Goal: Information Seeking & Learning: Learn about a topic

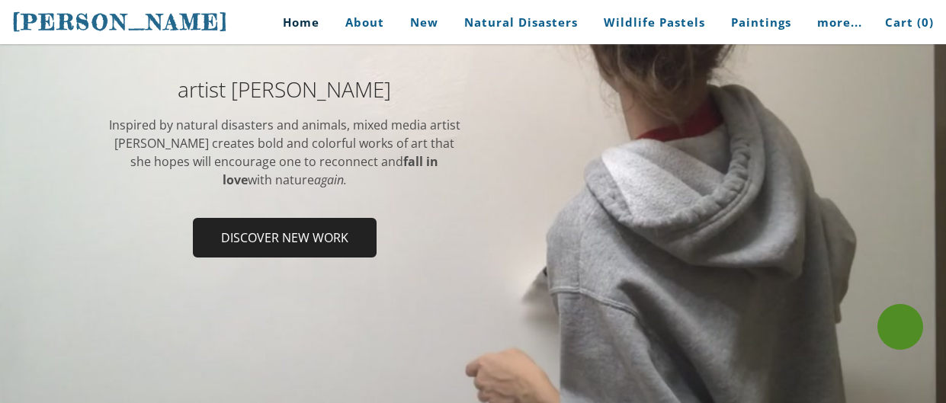
scroll to position [242, 0]
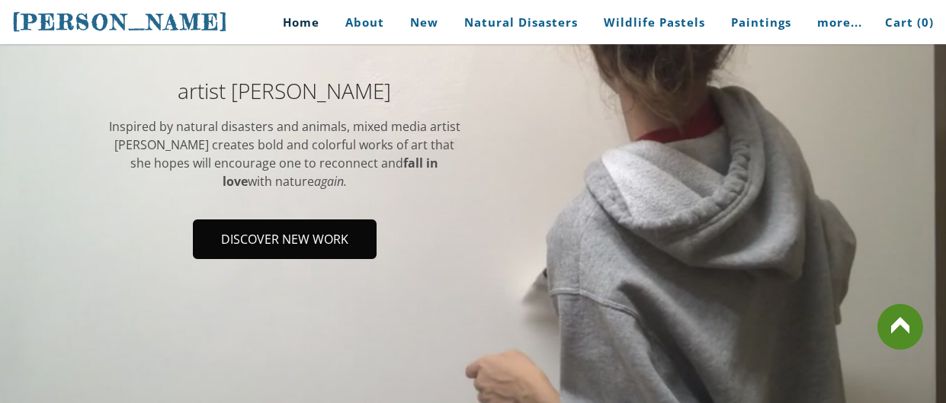
click at [250, 241] on span "Discover new work" at bounding box center [284, 239] width 181 height 37
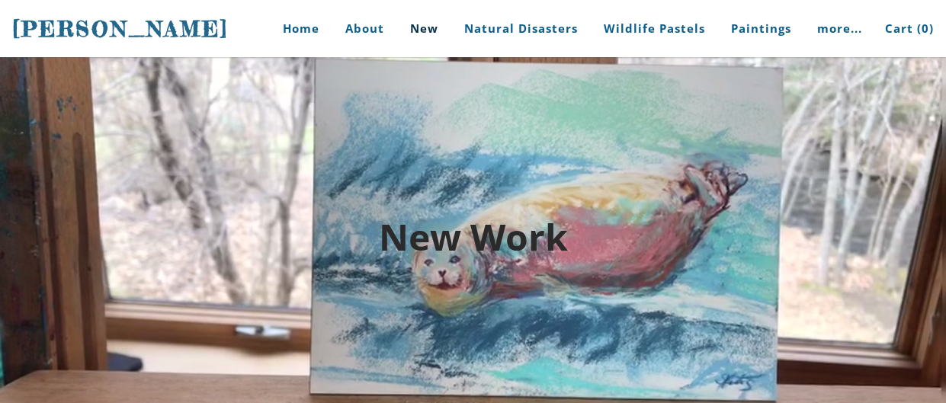
click at [251, 242] on h2 "New Work" at bounding box center [472, 237] width 731 height 37
click at [302, 31] on link "Home" at bounding box center [295, 28] width 71 height 57
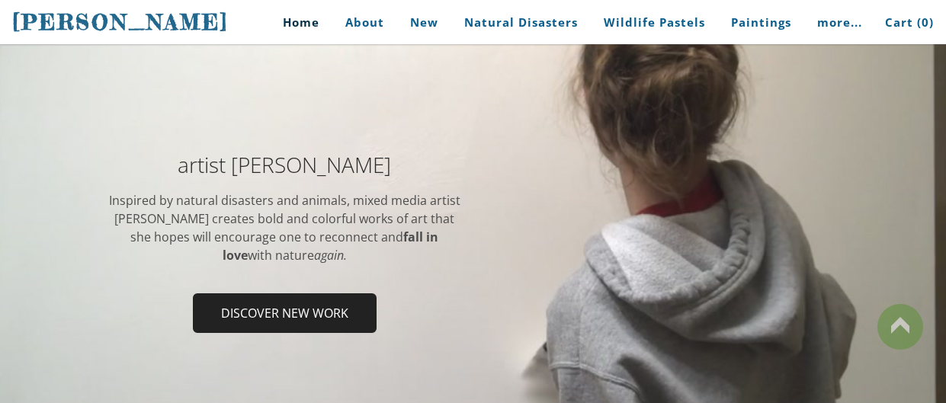
scroll to position [167, 0]
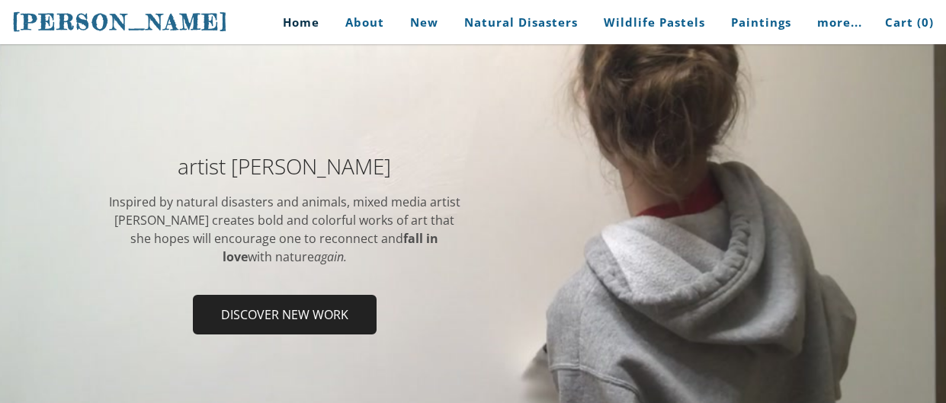
click at [354, 280] on td "artist [PERSON_NAME] Inspired by natural disasters and animals, mixed media art…" at bounding box center [284, 248] width 377 height 187
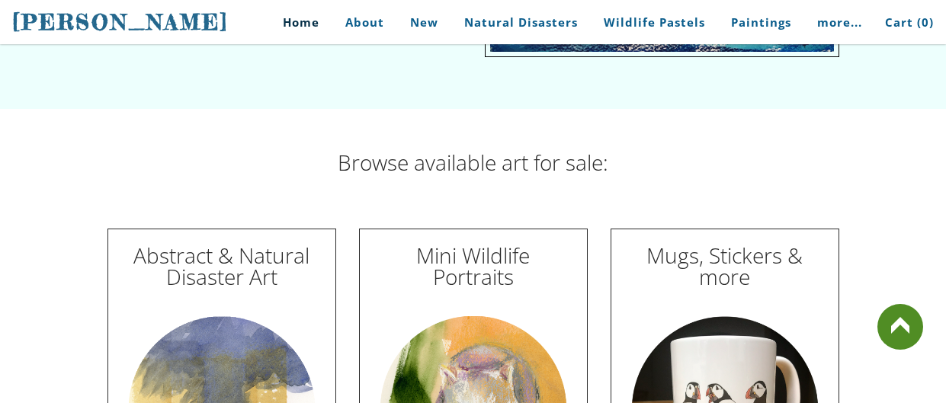
scroll to position [4264, 0]
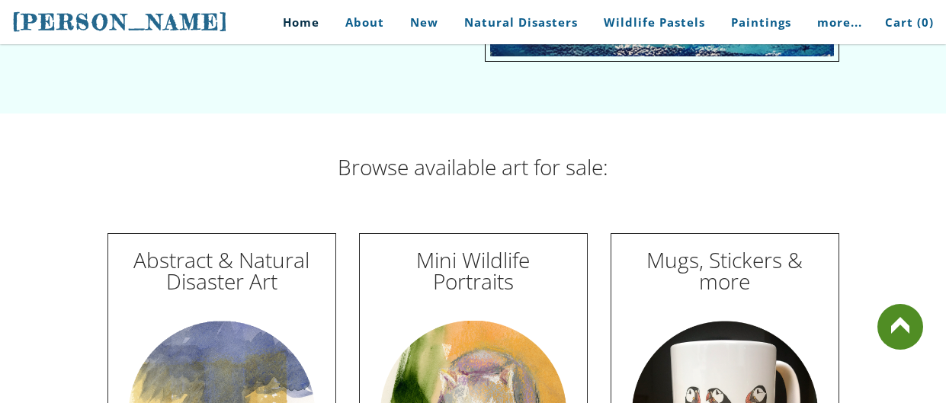
click at [908, 329] on link at bounding box center [900, 327] width 46 height 46
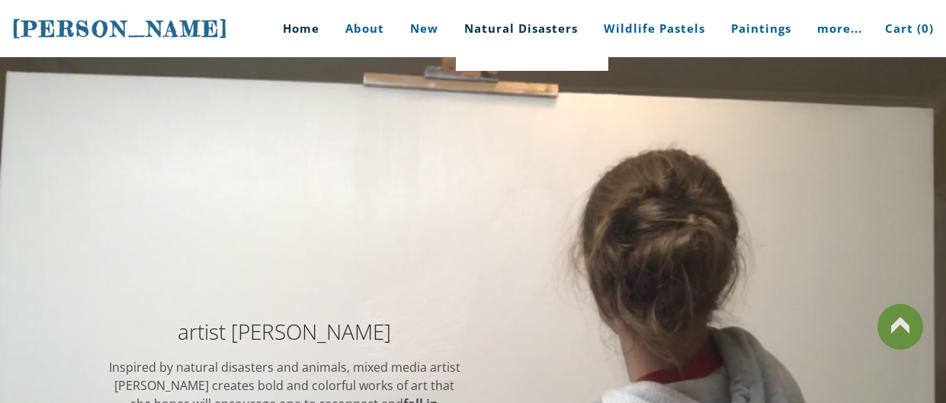
scroll to position [0, 0]
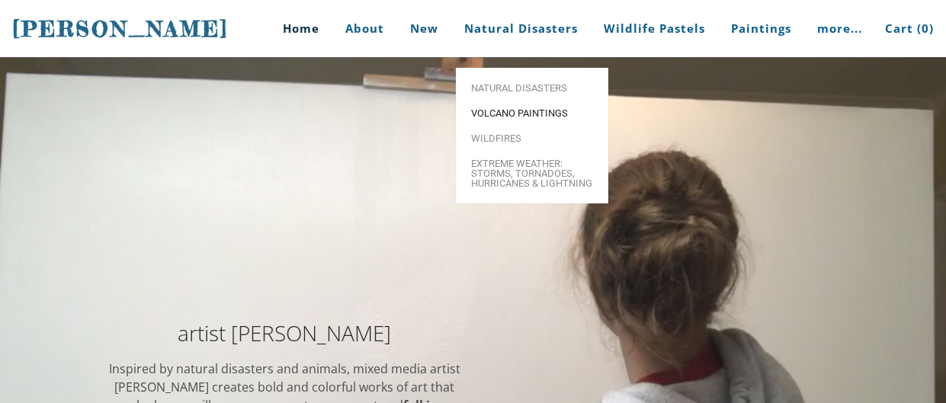
click at [498, 108] on span "Volcano paintings" at bounding box center [532, 113] width 122 height 10
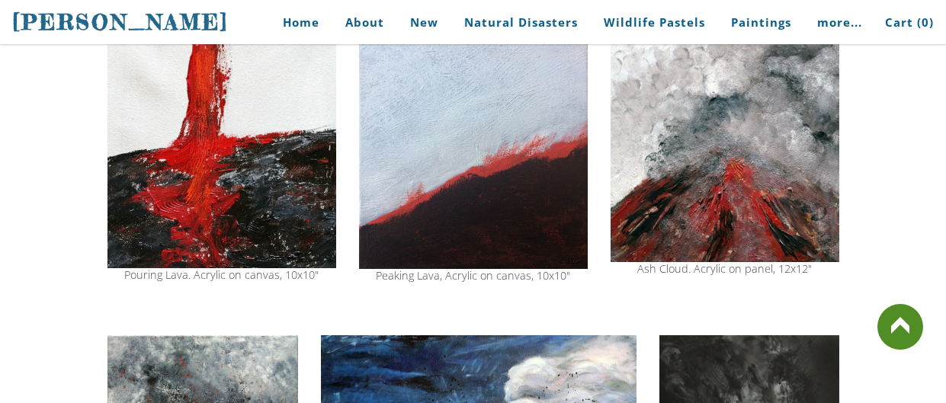
scroll to position [1169, 0]
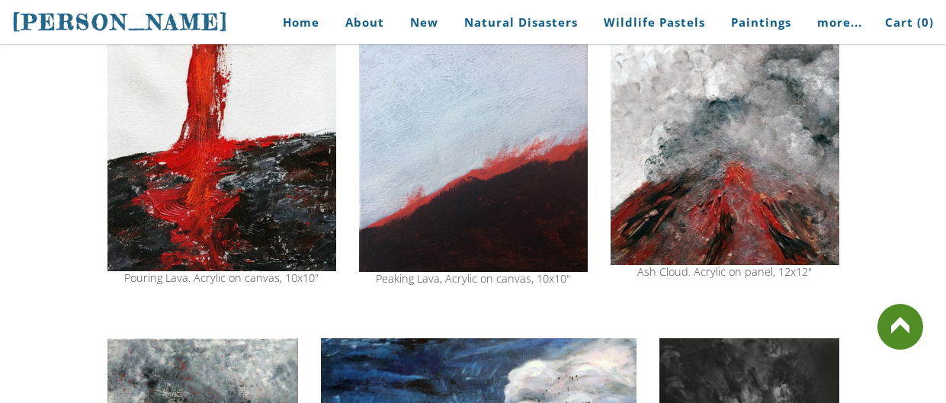
drag, startPoint x: 0, startPoint y: 0, endPoint x: 883, endPoint y: 97, distance: 888.3
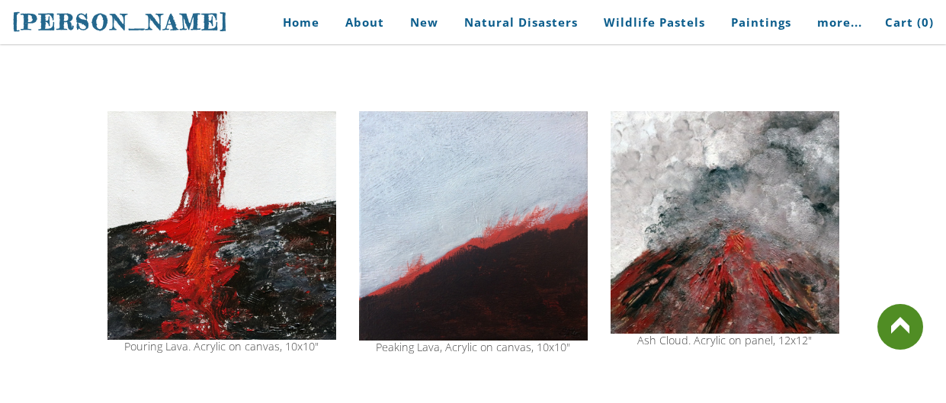
scroll to position [1099, 0]
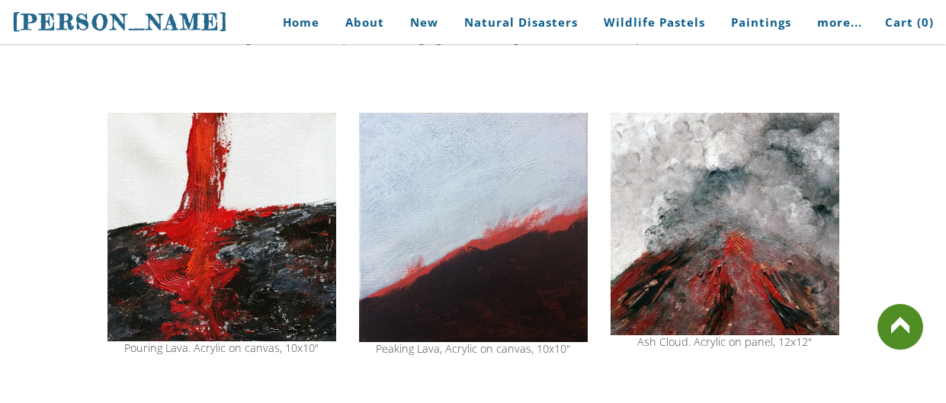
click at [894, 128] on div "Eruption. Acrylic. 8x8" Little Explosion. Acrylic on colored canvas, 5x5" Sold …" at bounding box center [473, 54] width 946 height 1840
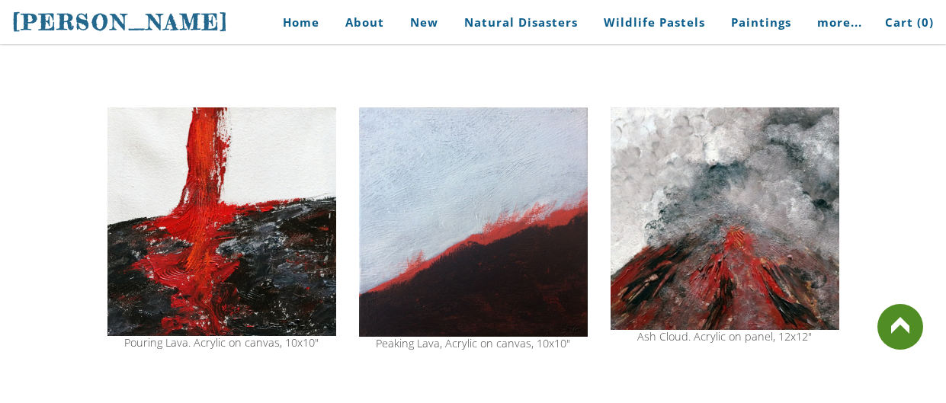
click at [894, 128] on div "Eruption. Acrylic. 8x8" Little Explosion. Acrylic on colored canvas, 5x5" Sold …" at bounding box center [473, 48] width 946 height 1840
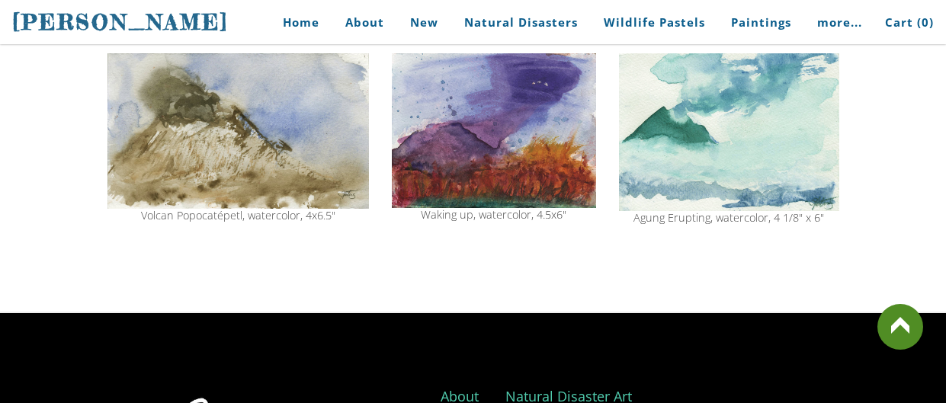
scroll to position [1730, 0]
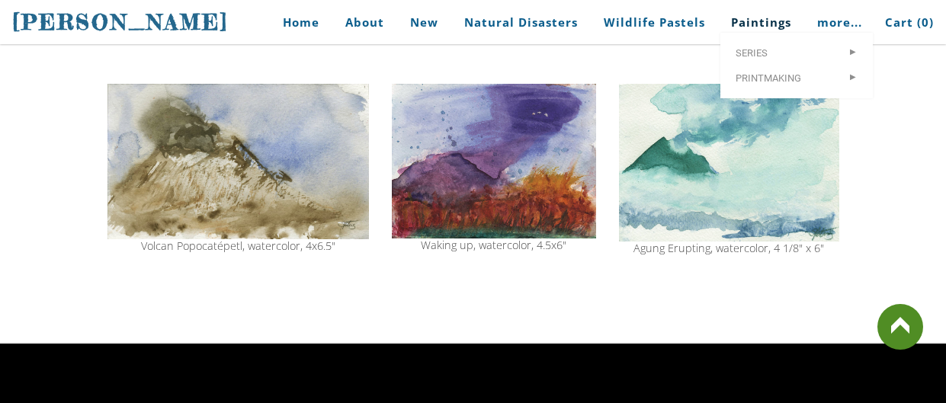
click at [750, 27] on link "Paintings" at bounding box center [760, 22] width 83 height 34
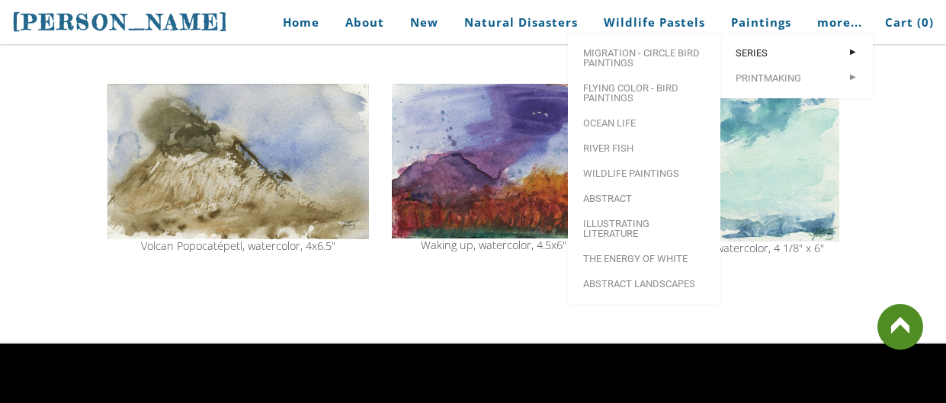
click at [773, 58] on span "Series" at bounding box center [796, 53] width 122 height 10
click at [757, 58] on span "Series" at bounding box center [796, 53] width 122 height 10
click at [798, 77] on link "Printmaking >" at bounding box center [796, 78] width 152 height 25
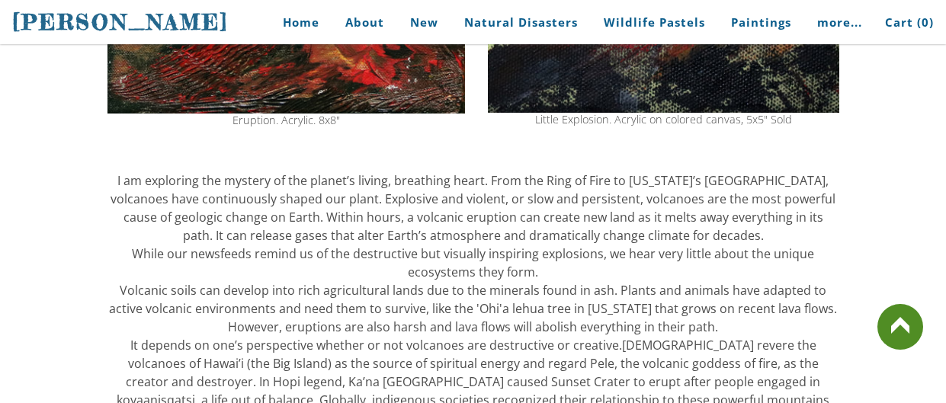
click at [426, 152] on div at bounding box center [472, 152] width 731 height 38
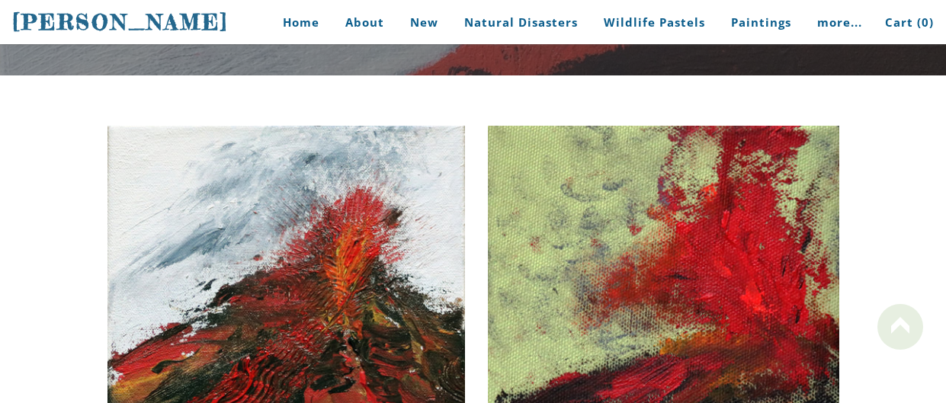
scroll to position [0, 0]
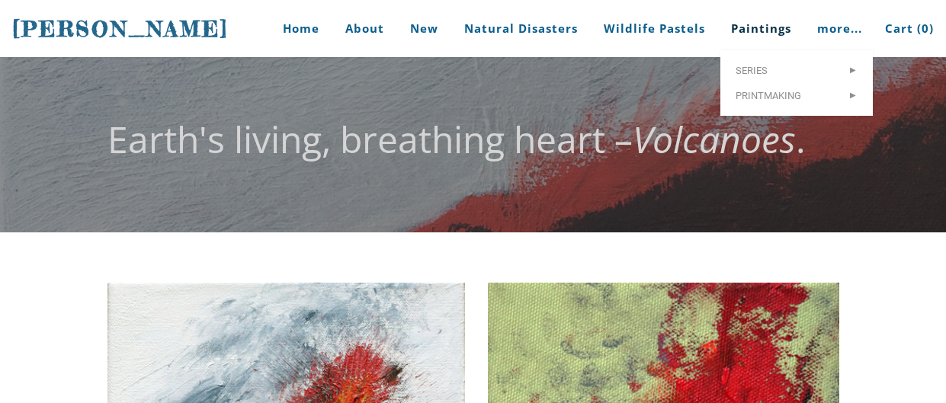
click at [738, 29] on link "Paintings" at bounding box center [760, 28] width 83 height 57
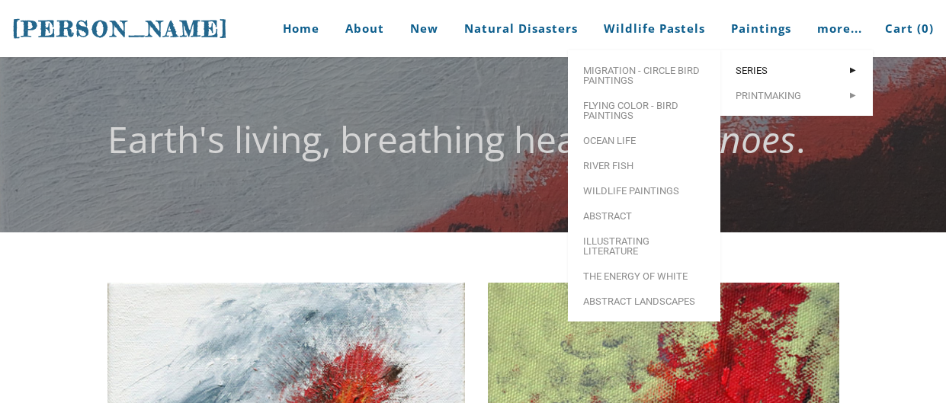
click at [751, 69] on link "Series >" at bounding box center [796, 70] width 152 height 25
click at [757, 75] on span "Series" at bounding box center [796, 71] width 122 height 10
click at [733, 72] on link "Series >" at bounding box center [796, 70] width 152 height 25
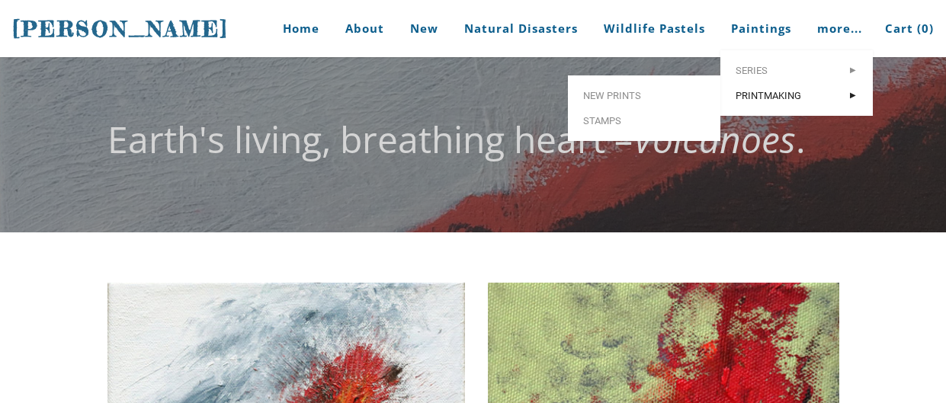
click at [778, 101] on span "Printmaking" at bounding box center [796, 96] width 122 height 10
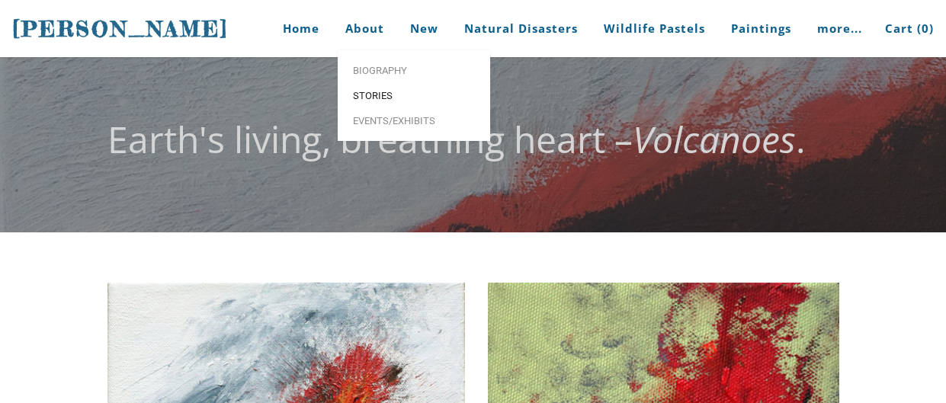
click at [369, 98] on span "Stories" at bounding box center [414, 96] width 122 height 10
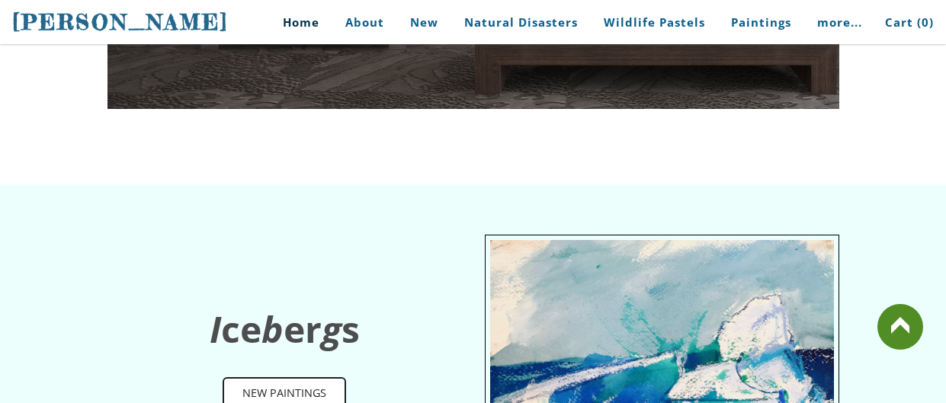
scroll to position [3871, 0]
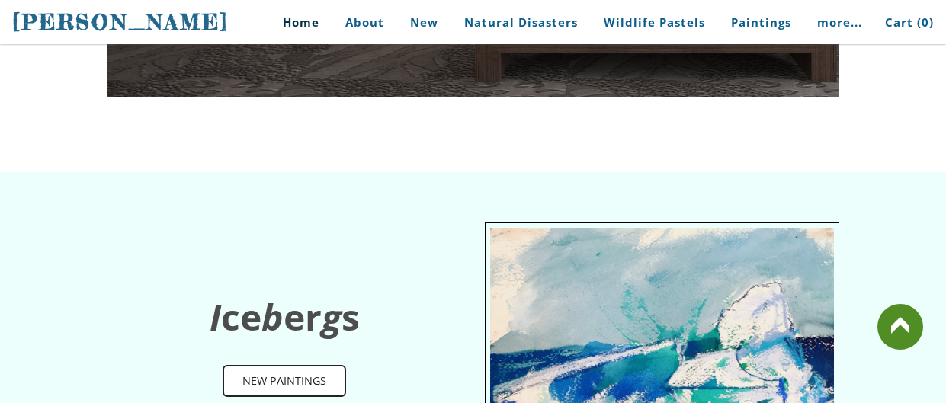
click at [294, 22] on link "Home" at bounding box center [295, 22] width 71 height 34
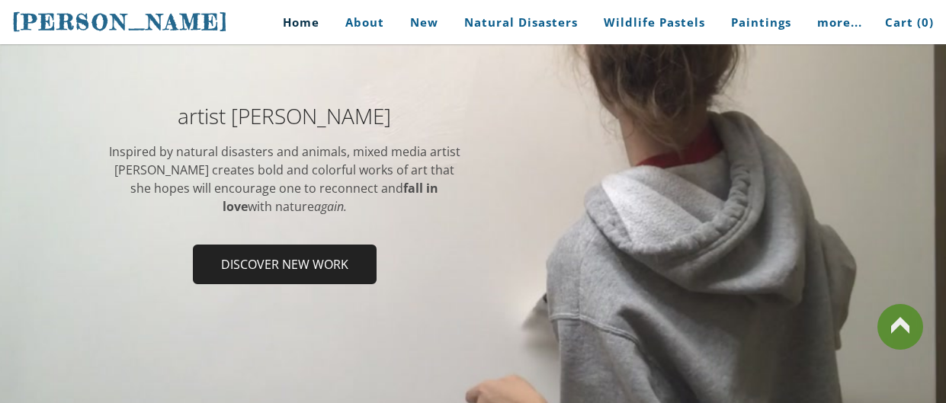
scroll to position [203, 0]
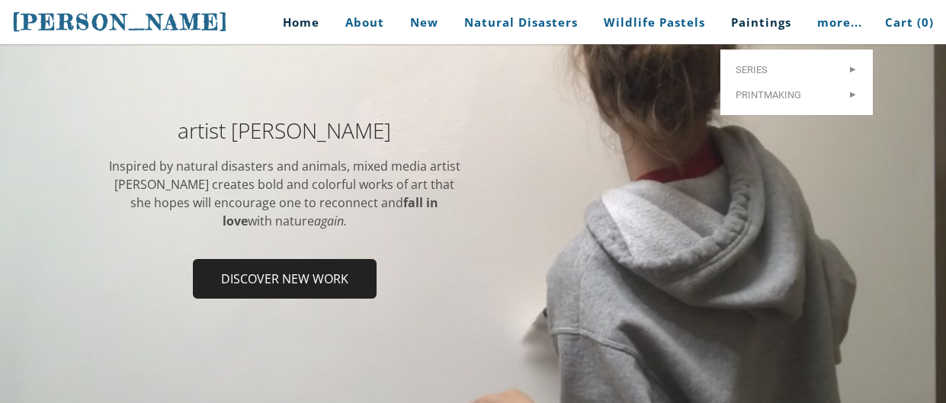
click at [754, 26] on link "Paintings" at bounding box center [760, 22] width 83 height 34
click at [755, 27] on link "Paintings" at bounding box center [760, 22] width 83 height 34
click at [753, 18] on link "Paintings" at bounding box center [760, 22] width 83 height 34
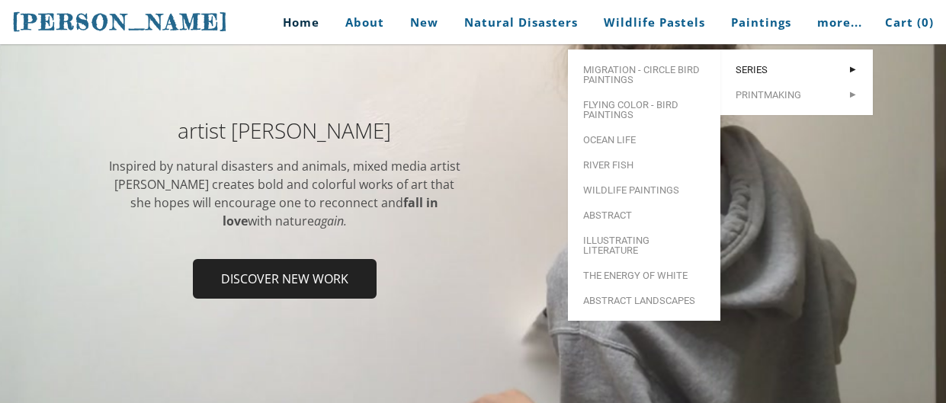
click at [770, 65] on span "Series" at bounding box center [796, 70] width 122 height 10
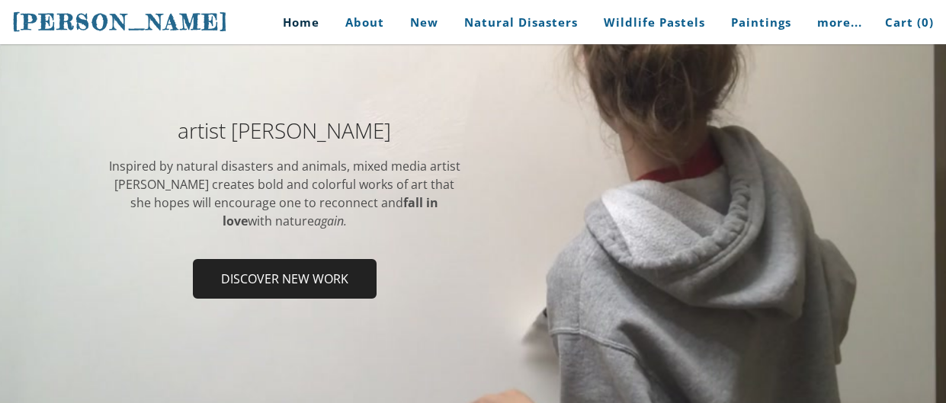
click at [297, 21] on link "Home" at bounding box center [295, 22] width 71 height 34
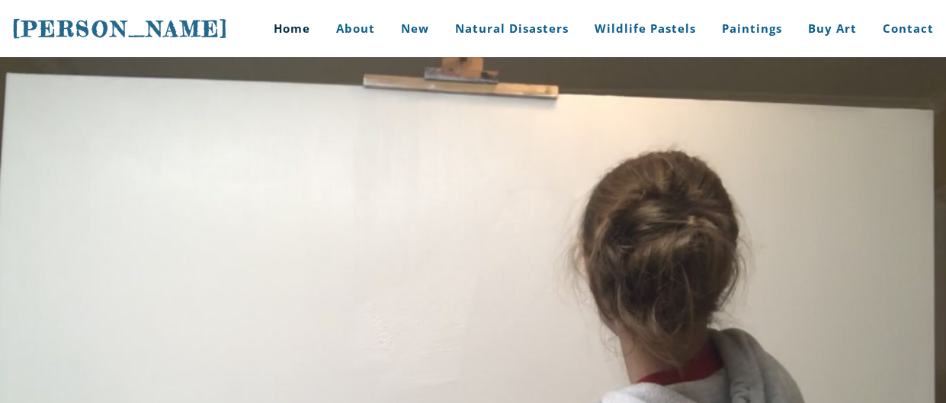
click at [298, 22] on link "Home" at bounding box center [286, 28] width 71 height 57
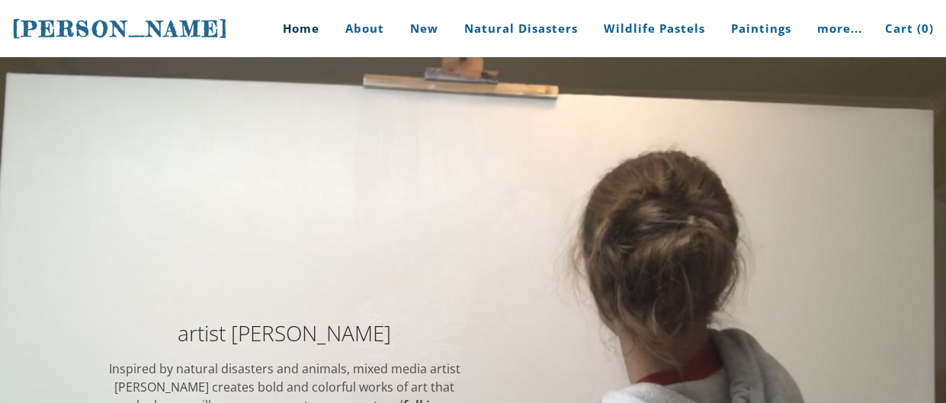
click at [376, 37] on link "About" at bounding box center [365, 28] width 62 height 57
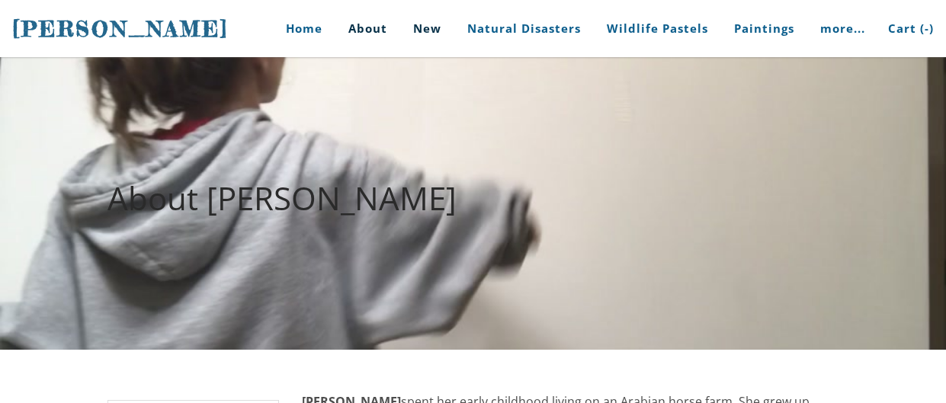
click at [421, 25] on link "New" at bounding box center [427, 28] width 51 height 57
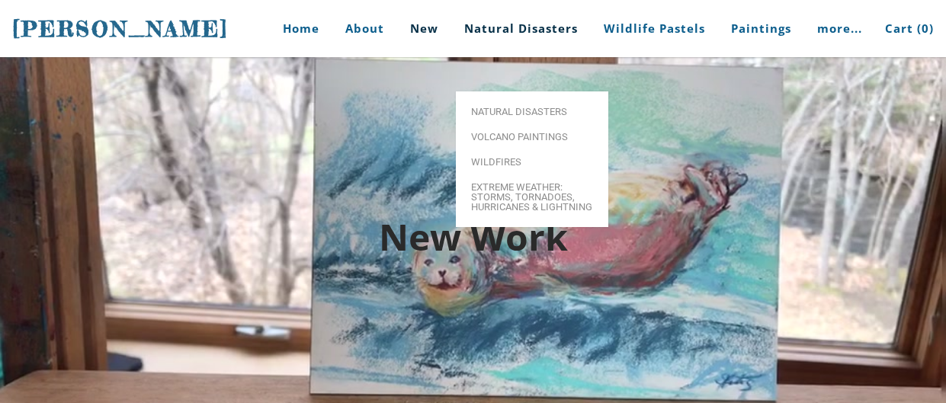
click at [511, 37] on link "Natural Disasters" at bounding box center [521, 28] width 136 height 57
click at [514, 132] on span "Volcano paintings" at bounding box center [532, 137] width 122 height 10
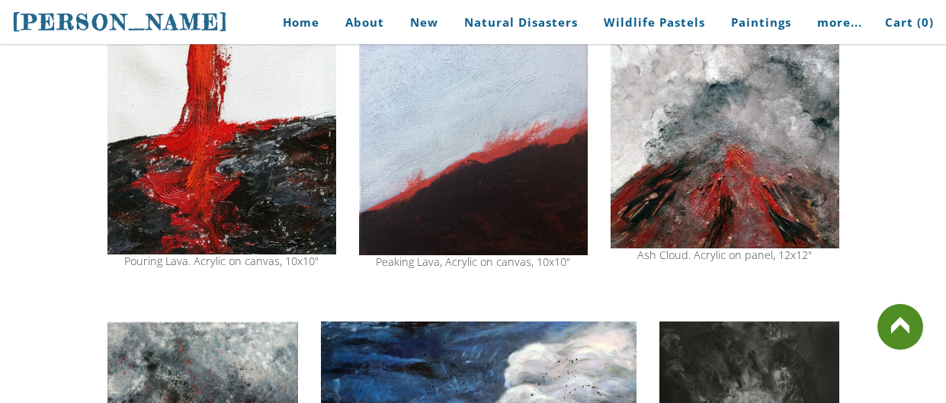
scroll to position [1495, 0]
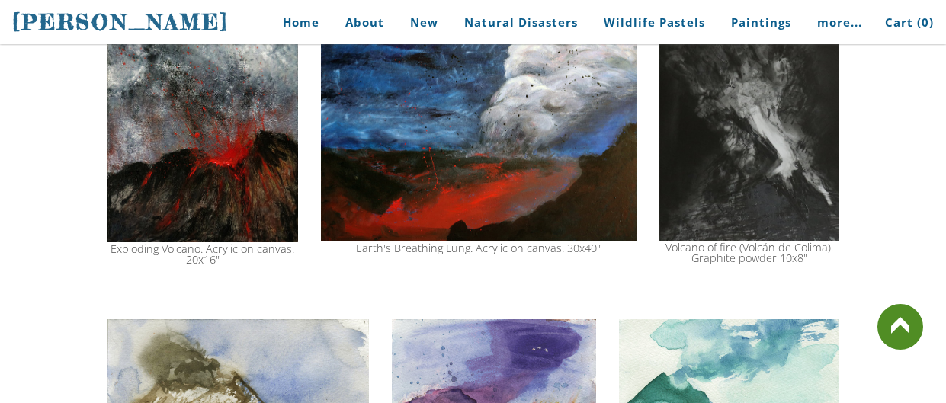
click at [803, 279] on div at bounding box center [472, 293] width 731 height 38
click at [804, 280] on div at bounding box center [472, 293] width 731 height 38
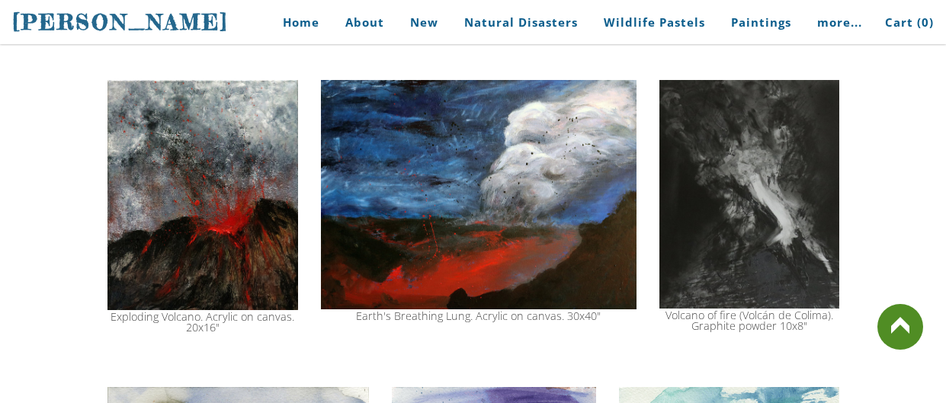
scroll to position [1428, 0]
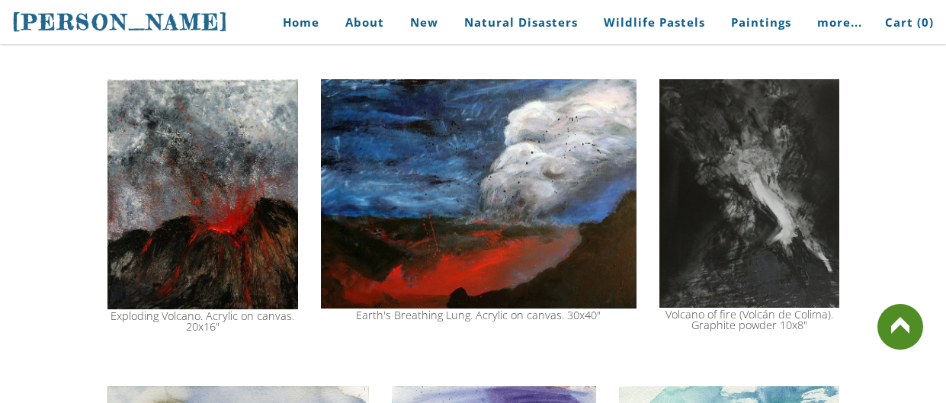
click at [427, 191] on img at bounding box center [478, 194] width 315 height 230
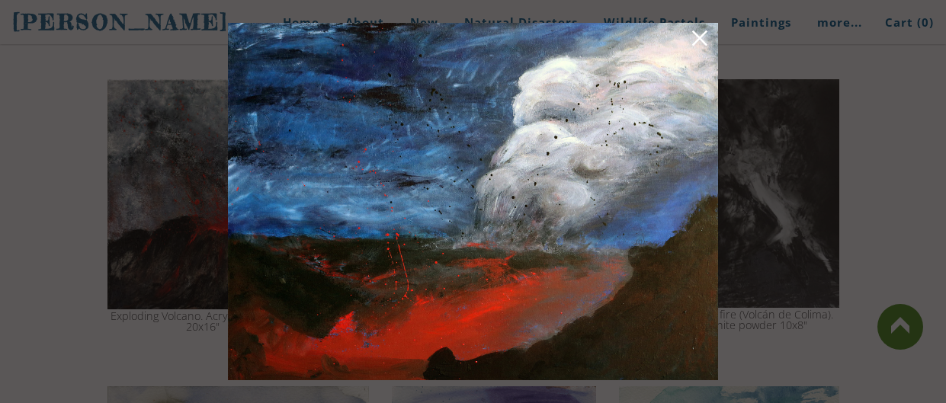
click at [510, 249] on img at bounding box center [473, 201] width 490 height 357
click at [438, 194] on img at bounding box center [473, 201] width 490 height 357
click at [754, 155] on div at bounding box center [473, 201] width 946 height 403
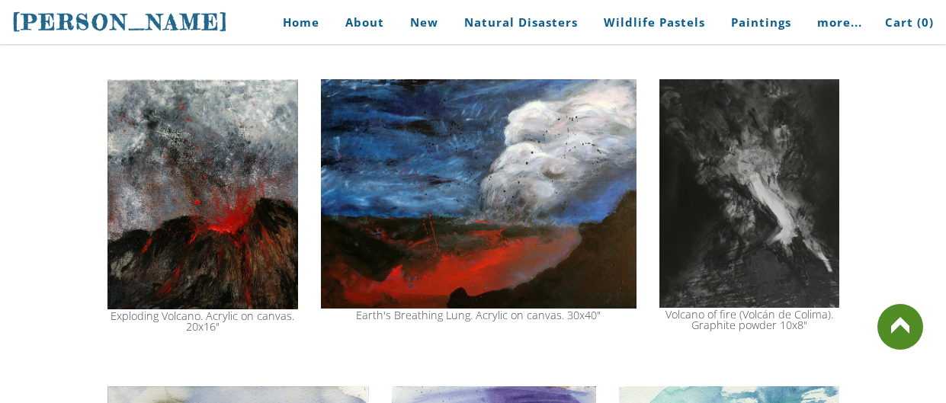
click at [507, 189] on img at bounding box center [478, 194] width 315 height 230
